Goal: Find specific page/section: Find specific page/section

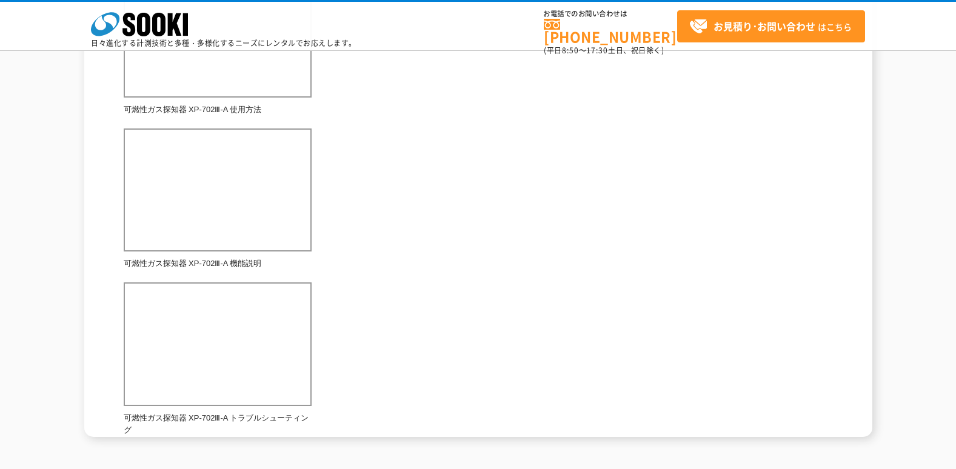
scroll to position [424, 0]
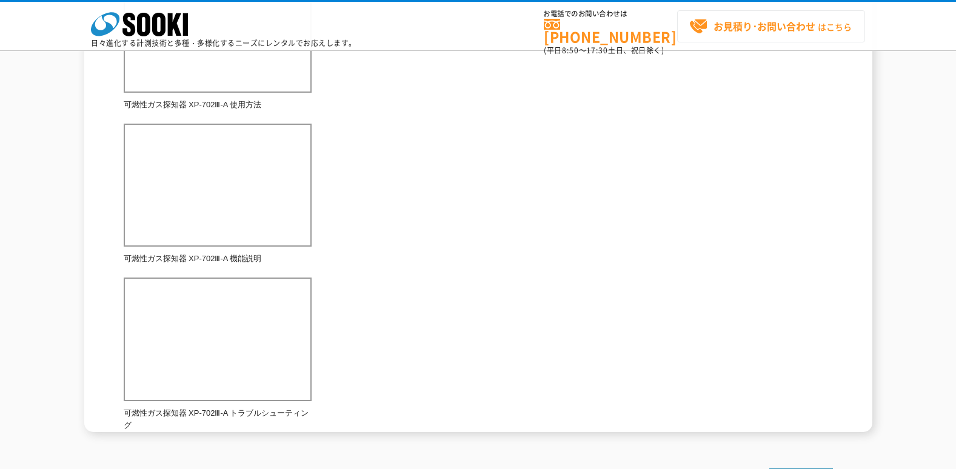
click at [722, 30] on strong "お見積り･お問い合わせ" at bounding box center [764, 26] width 102 height 15
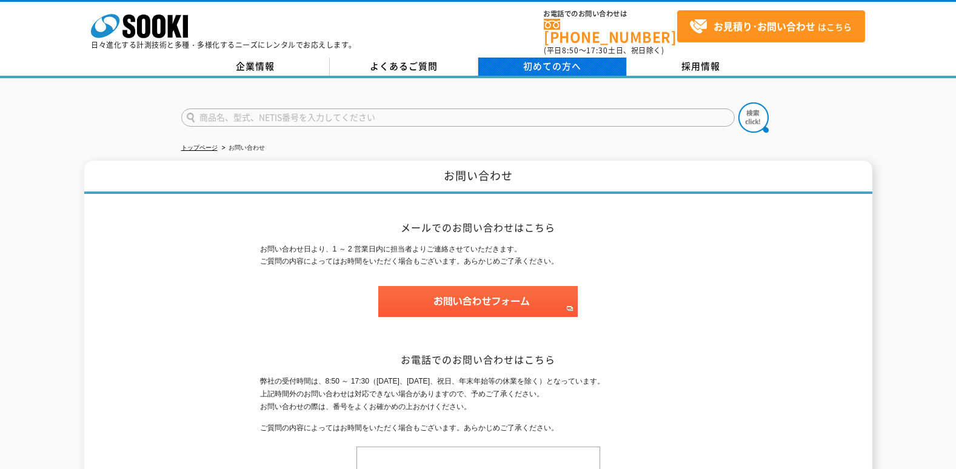
click at [522, 58] on link "初めての方へ" at bounding box center [552, 67] width 148 height 18
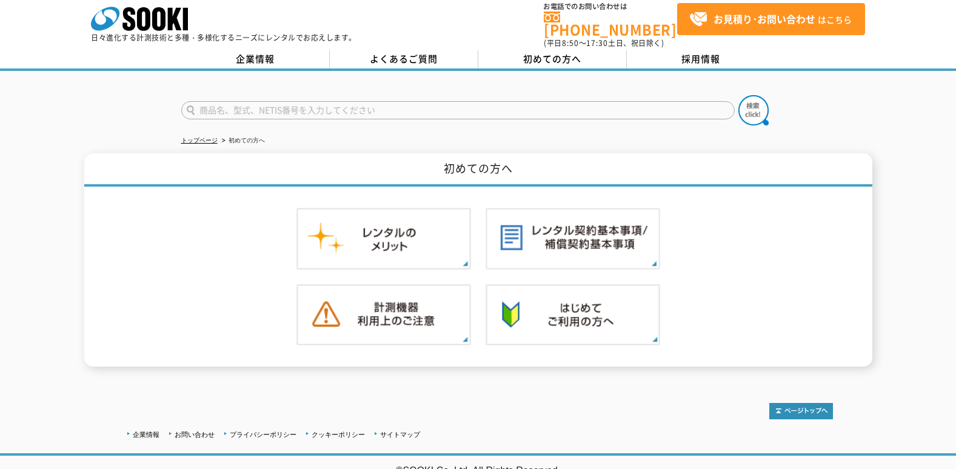
scroll to position [9, 0]
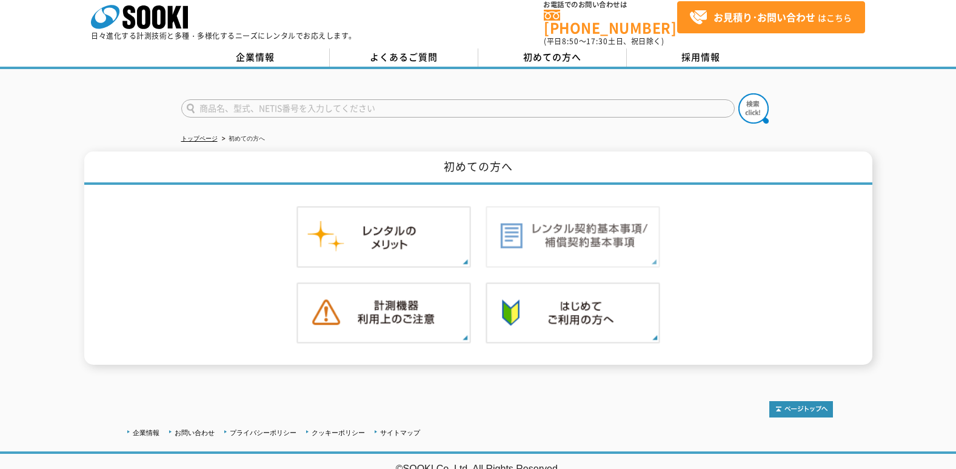
click at [554, 228] on img at bounding box center [572, 237] width 175 height 62
